Goal: Navigation & Orientation: Find specific page/section

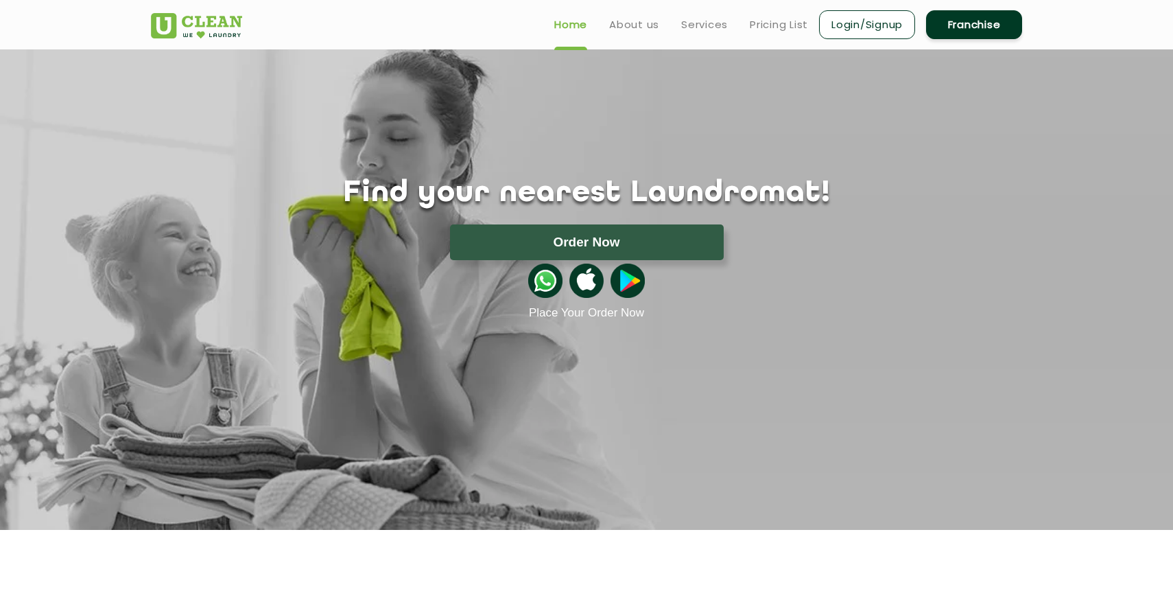
click at [218, 29] on img at bounding box center [196, 25] width 91 height 25
click at [791, 343] on section "Find your nearest Laundromat! Please select the location Order Now Place Your O…" at bounding box center [586, 289] width 1173 height 480
click at [716, 29] on link "Services" at bounding box center [704, 24] width 47 height 16
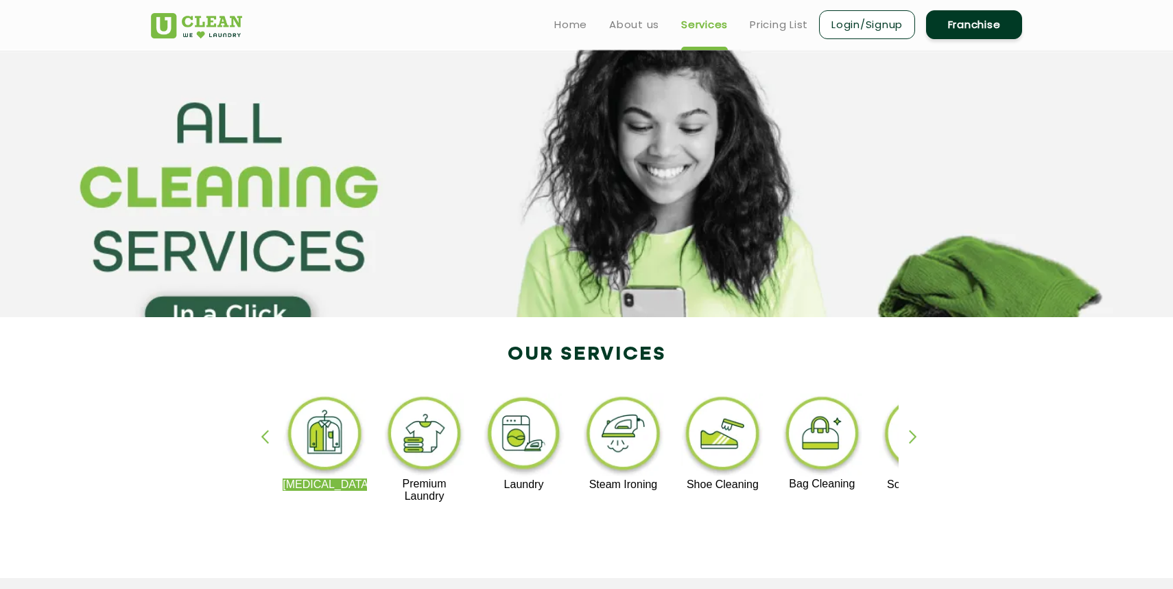
click at [231, 21] on img at bounding box center [196, 25] width 91 height 25
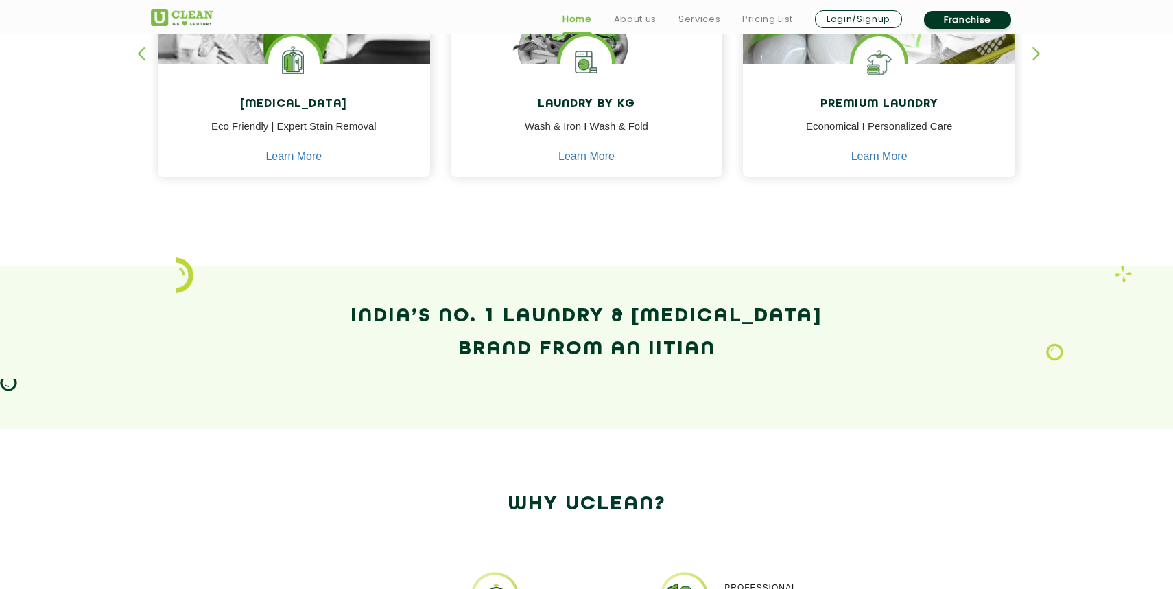
scroll to position [1040, 0]
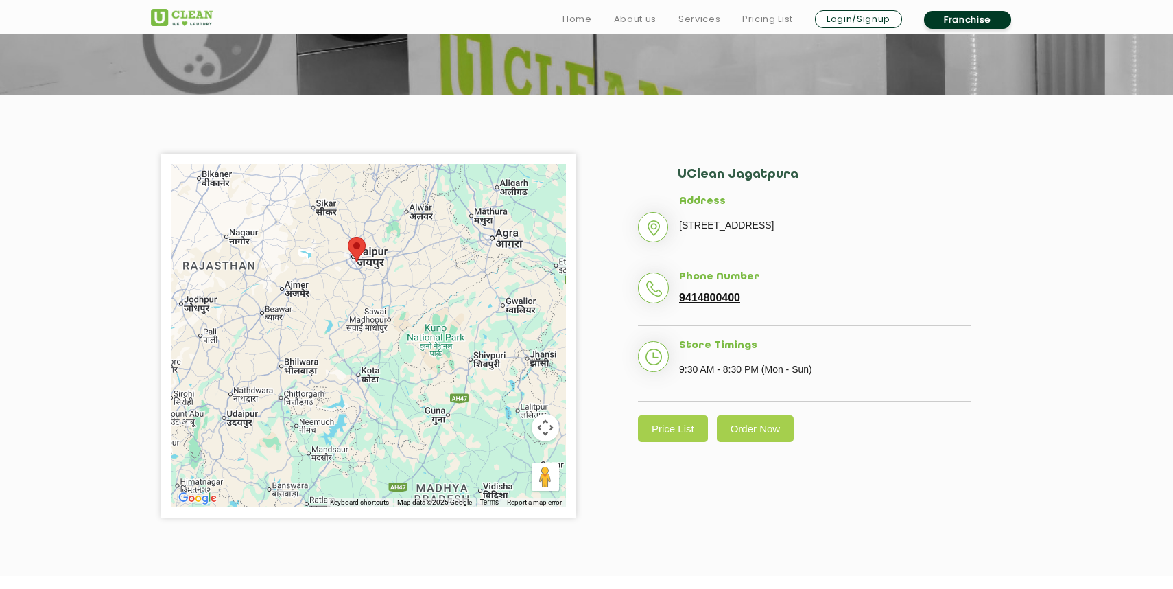
scroll to position [55, 0]
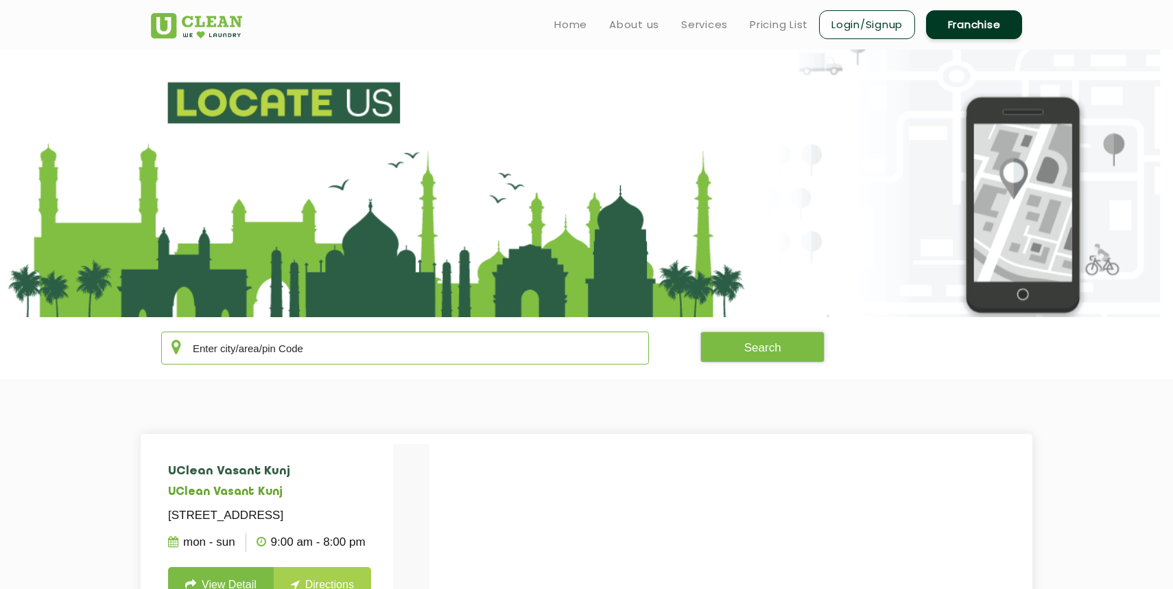
click at [404, 361] on input "text" at bounding box center [405, 347] width 488 height 33
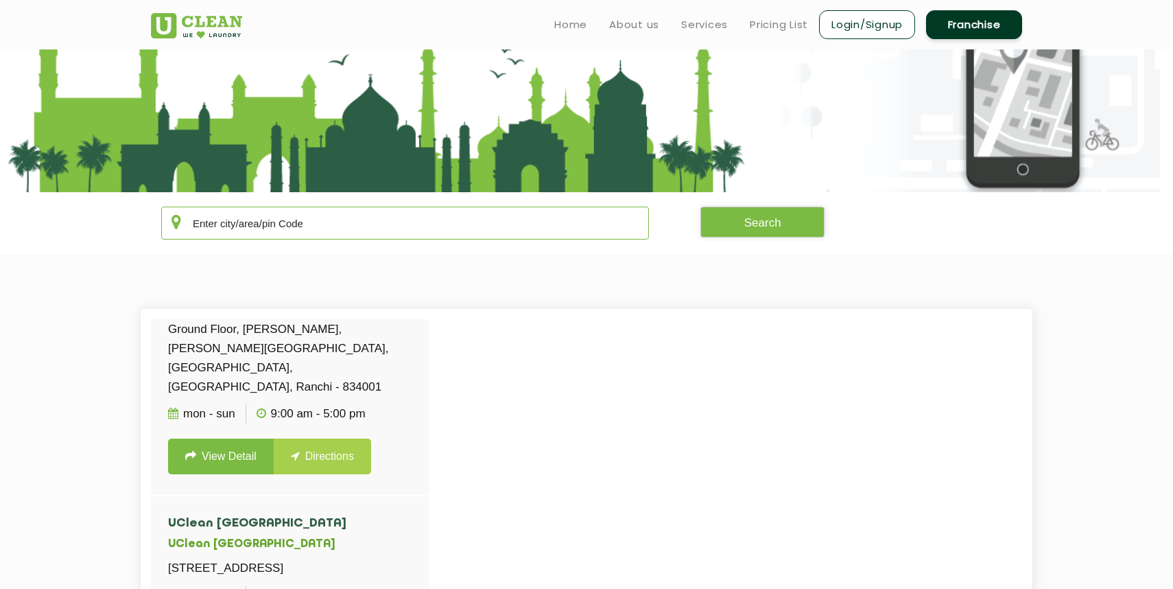
scroll to position [684, 0]
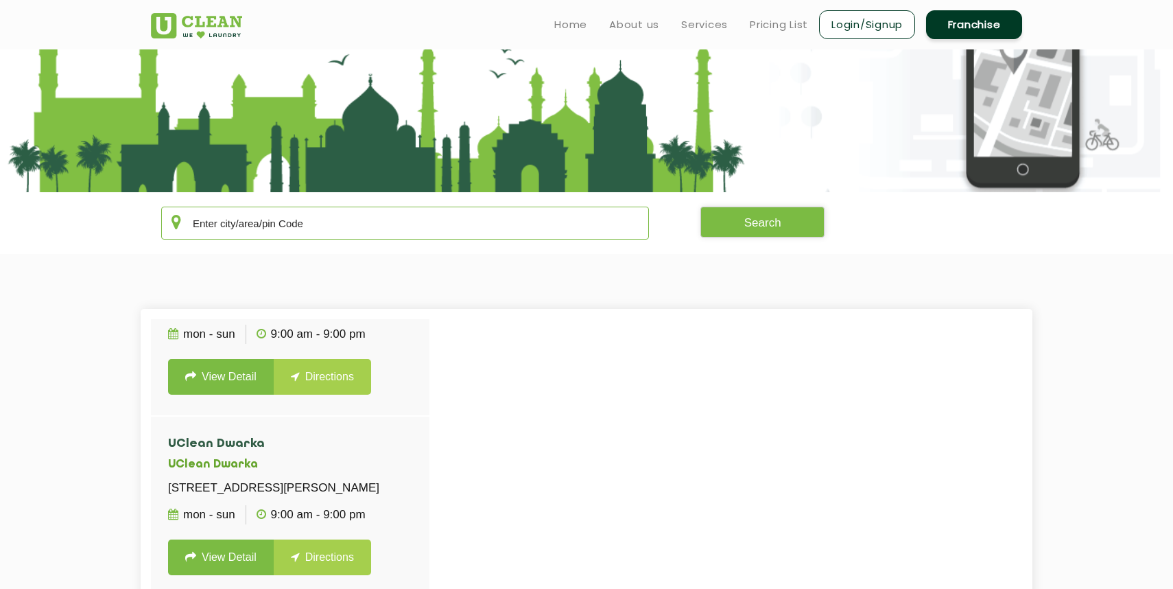
click at [328, 223] on input "text" at bounding box center [405, 223] width 488 height 33
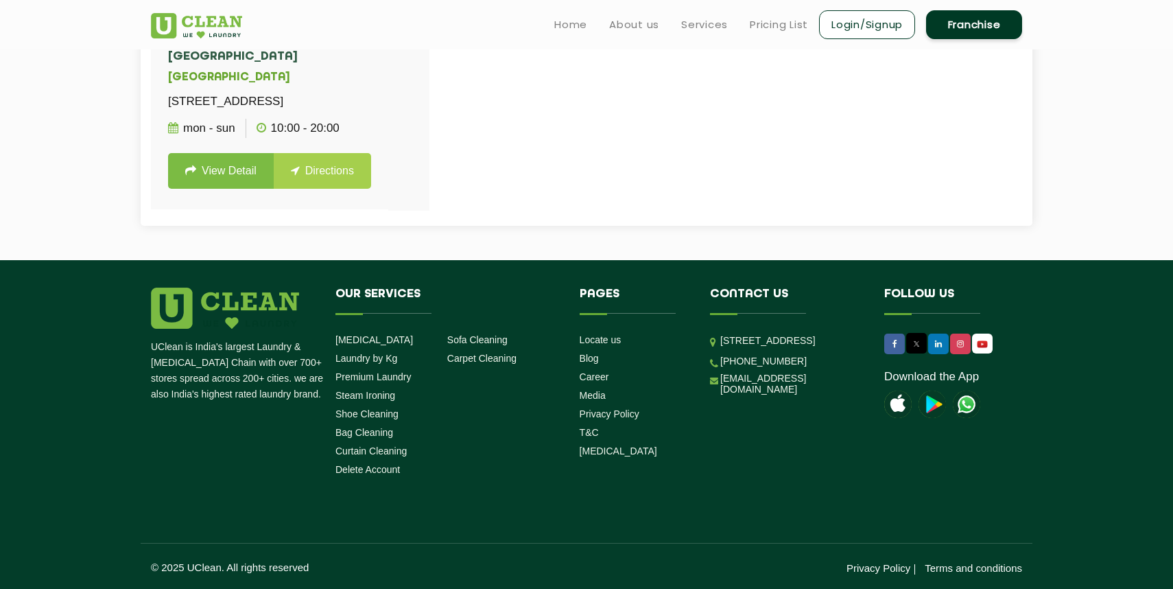
scroll to position [0, 0]
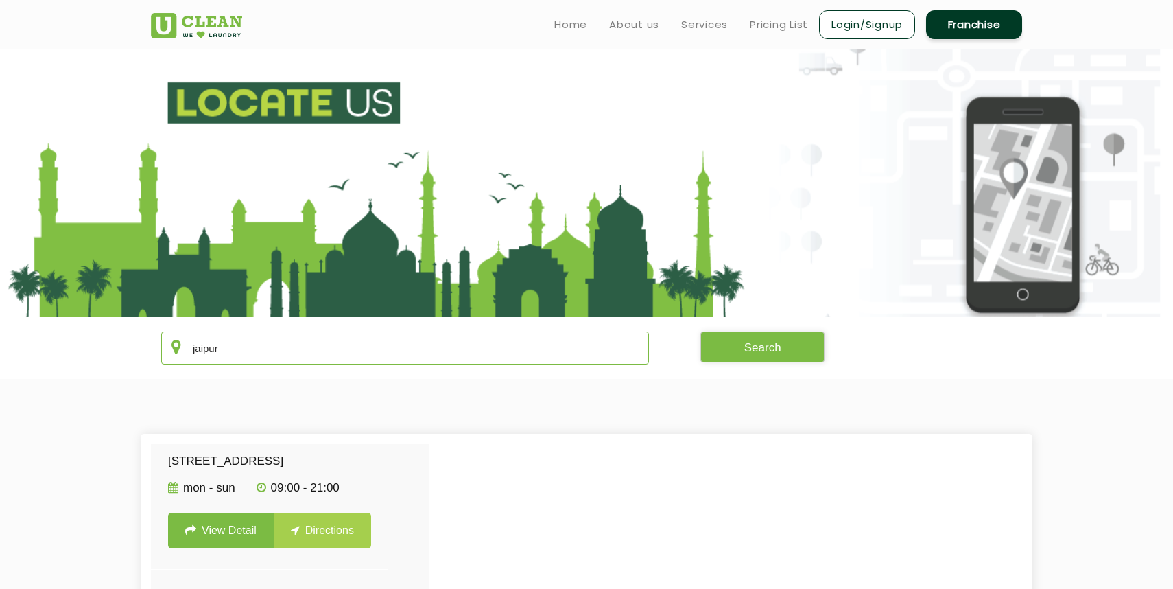
type input "jaipur"
